Goal: Task Accomplishment & Management: Manage account settings

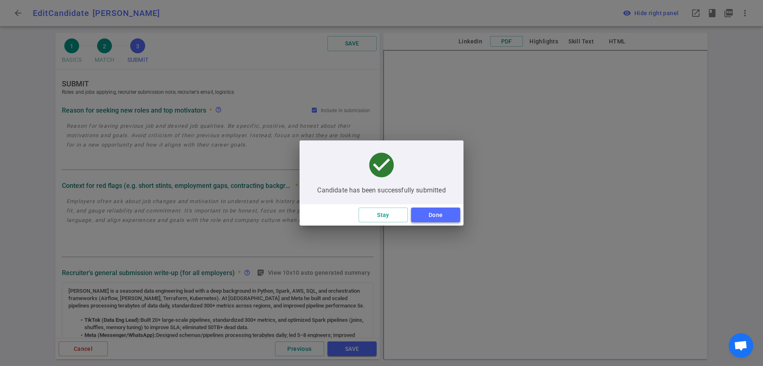
scroll to position [26, 0]
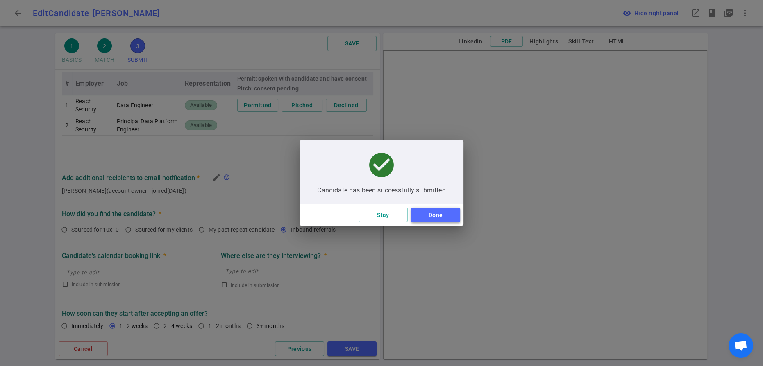
click at [453, 218] on button "Done" at bounding box center [435, 215] width 49 height 15
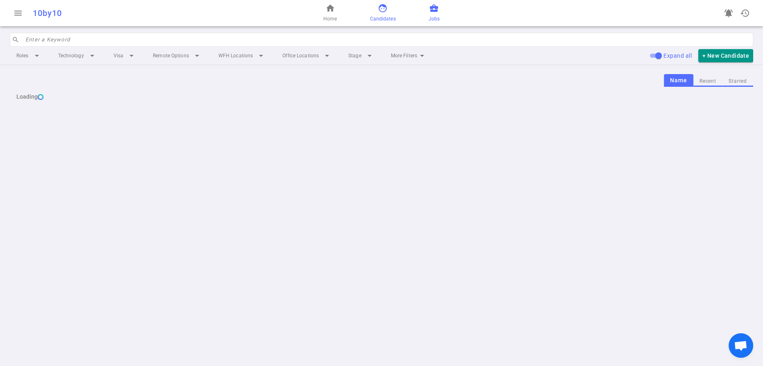
click at [439, 13] on span "business_center" at bounding box center [434, 8] width 10 height 10
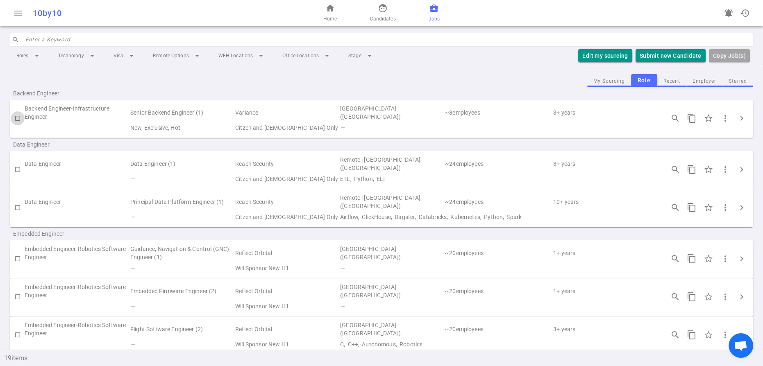
click at [17, 125] on input "checkbox" at bounding box center [18, 118] width 14 height 14
checkbox input "false"
click at [740, 123] on span "chevron_right" at bounding box center [742, 119] width 10 height 10
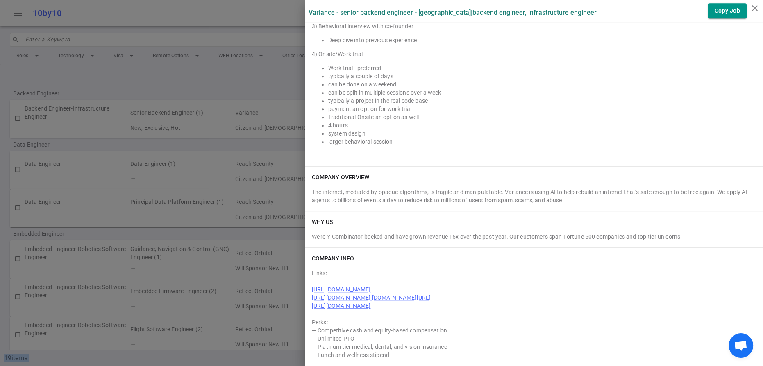
scroll to position [1266, 0]
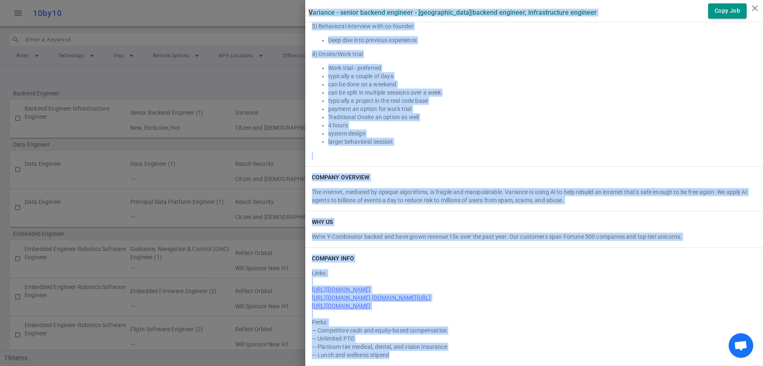
drag, startPoint x: 311, startPoint y: 15, endPoint x: 448, endPoint y: 353, distance: 364.5
copy div "Loremips - Dolors Ametcon Adipisci - Eli Seddoeius | Tempori Utlabore, Etdolore…"
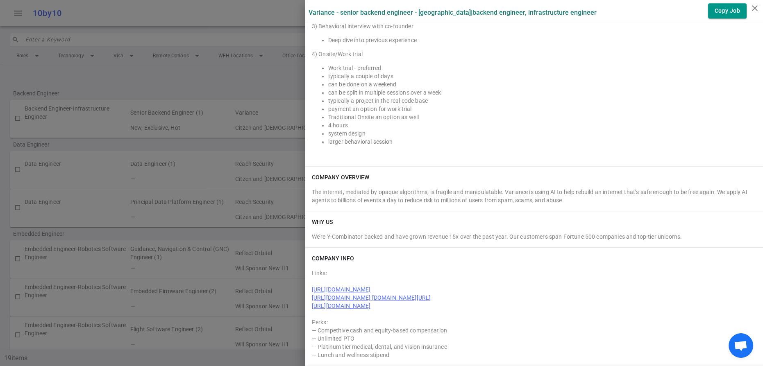
click at [249, 43] on div at bounding box center [381, 183] width 763 height 366
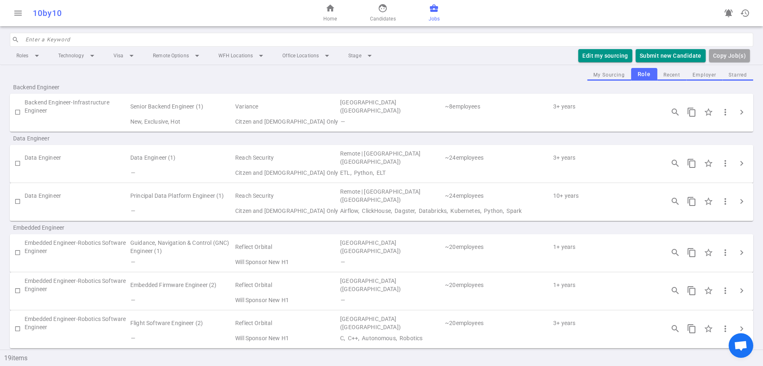
scroll to position [0, 0]
